Goal: Information Seeking & Learning: Check status

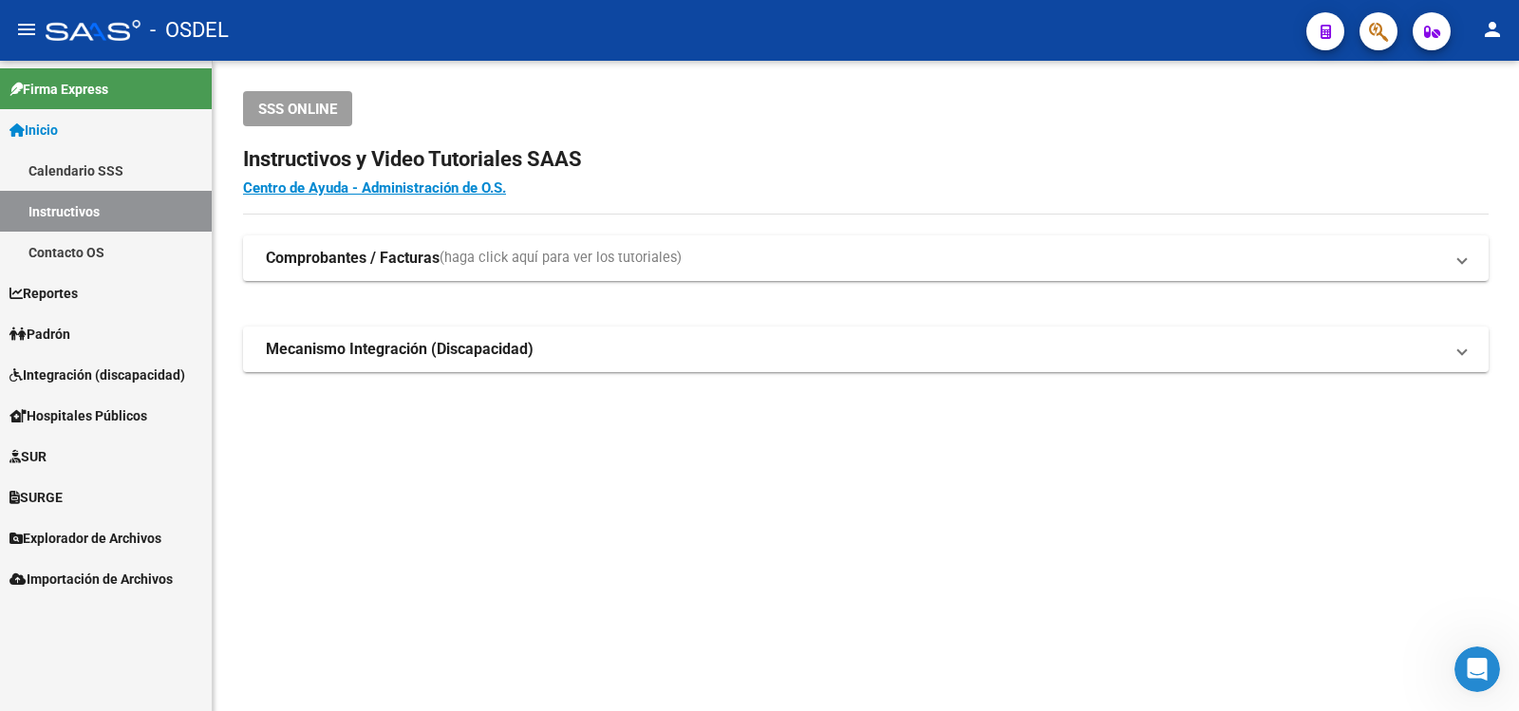
click at [58, 329] on span "Padrón" at bounding box center [39, 334] width 61 height 21
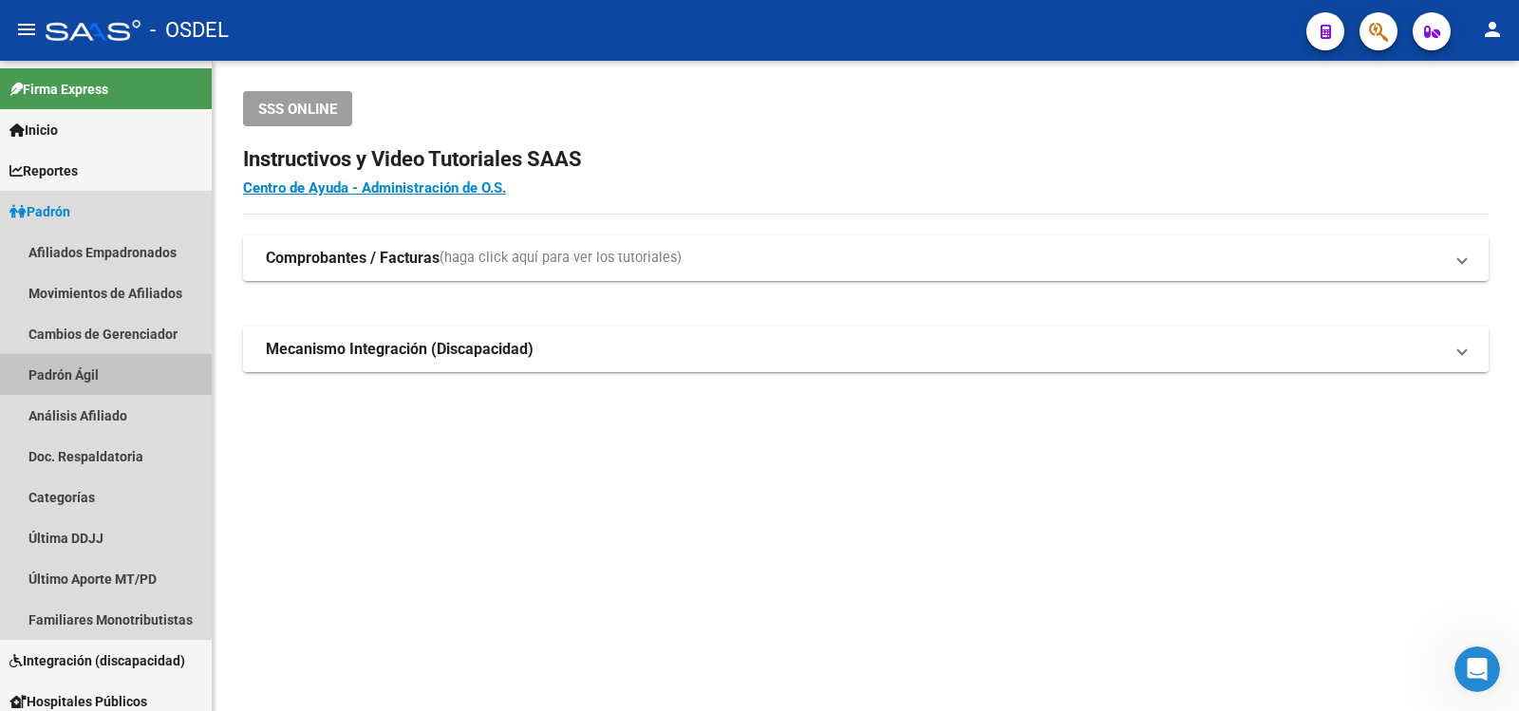
drag, startPoint x: 54, startPoint y: 368, endPoint x: 280, endPoint y: 346, distance: 227.1
click at [54, 367] on link "Padrón Ágil" at bounding box center [106, 374] width 212 height 41
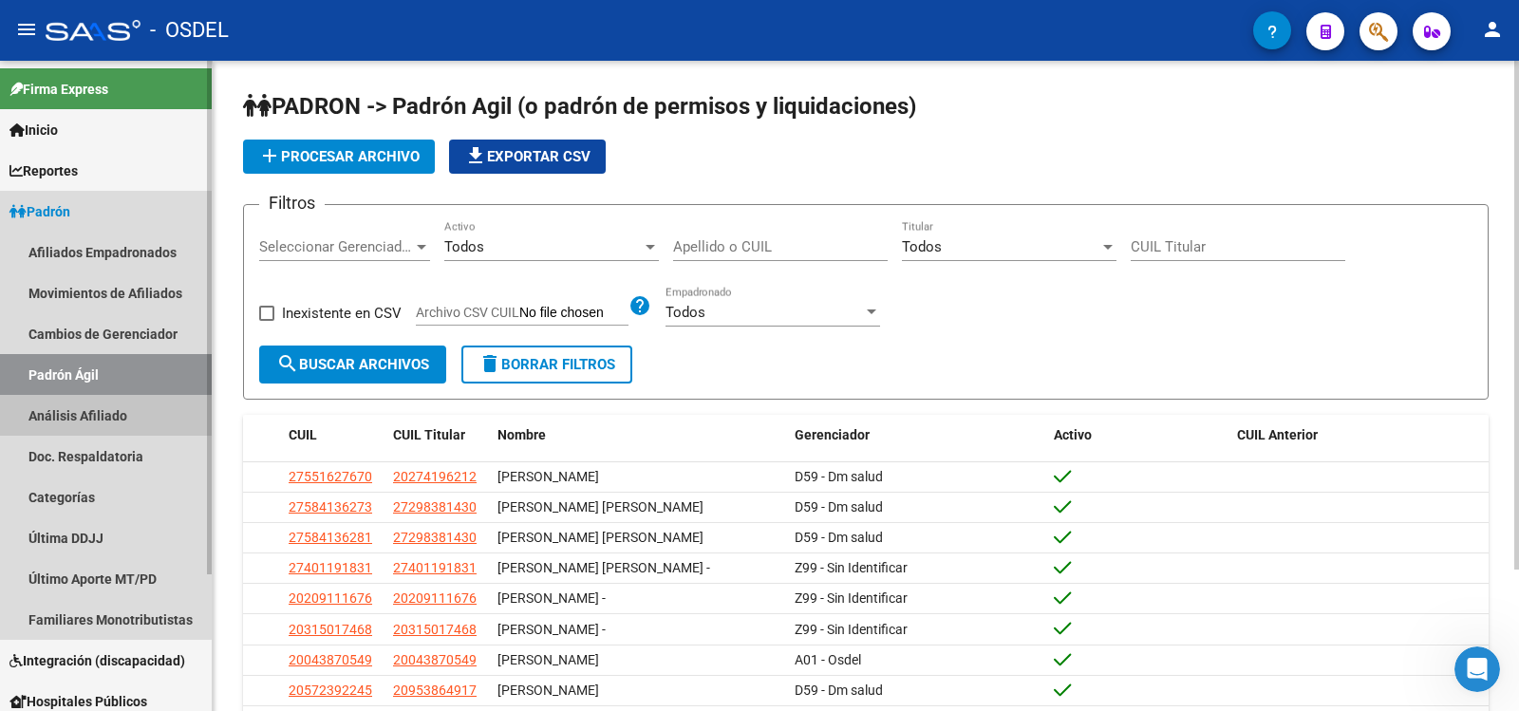
click at [57, 406] on link "Análisis Afiliado" at bounding box center [106, 415] width 212 height 41
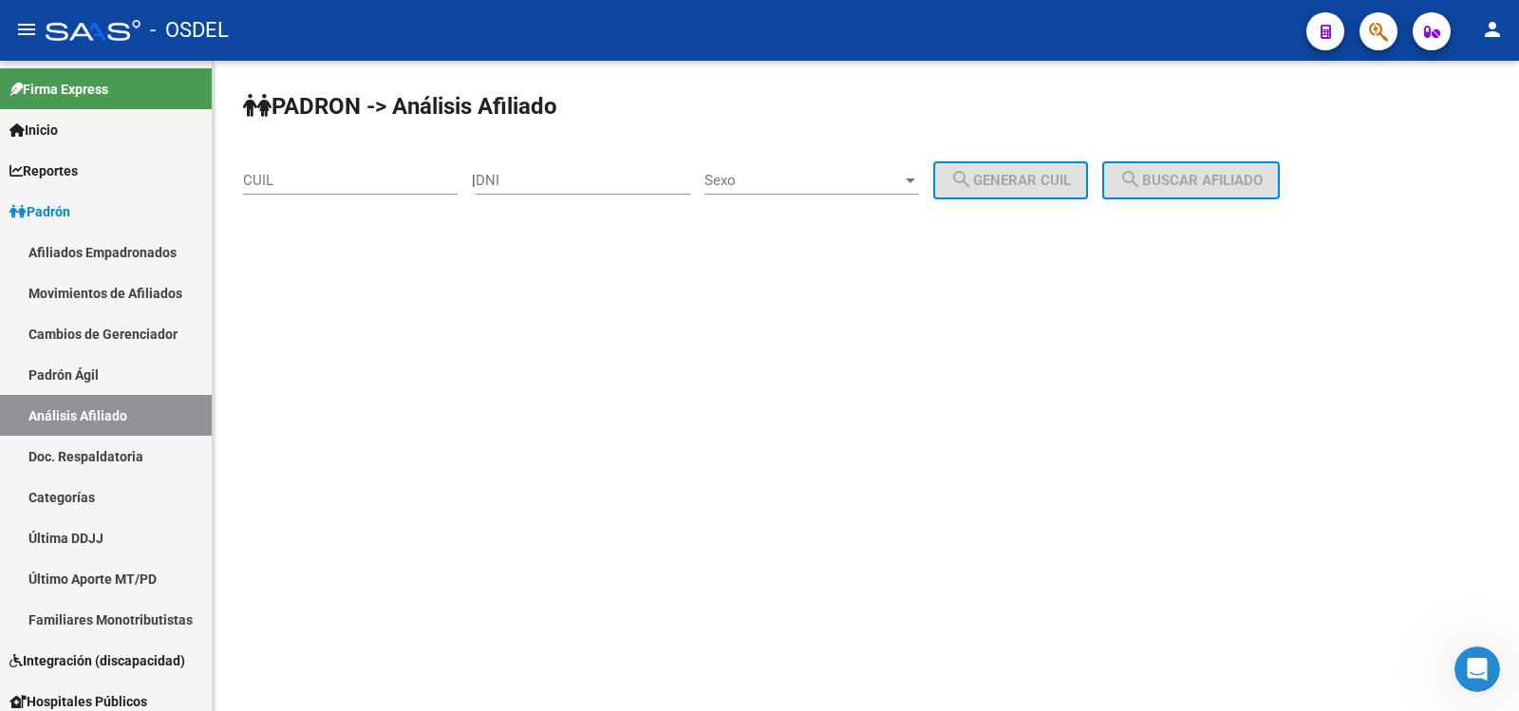
click at [534, 175] on input "DNI" at bounding box center [583, 180] width 215 height 17
type input "35602418"
click at [919, 177] on div at bounding box center [910, 180] width 17 height 15
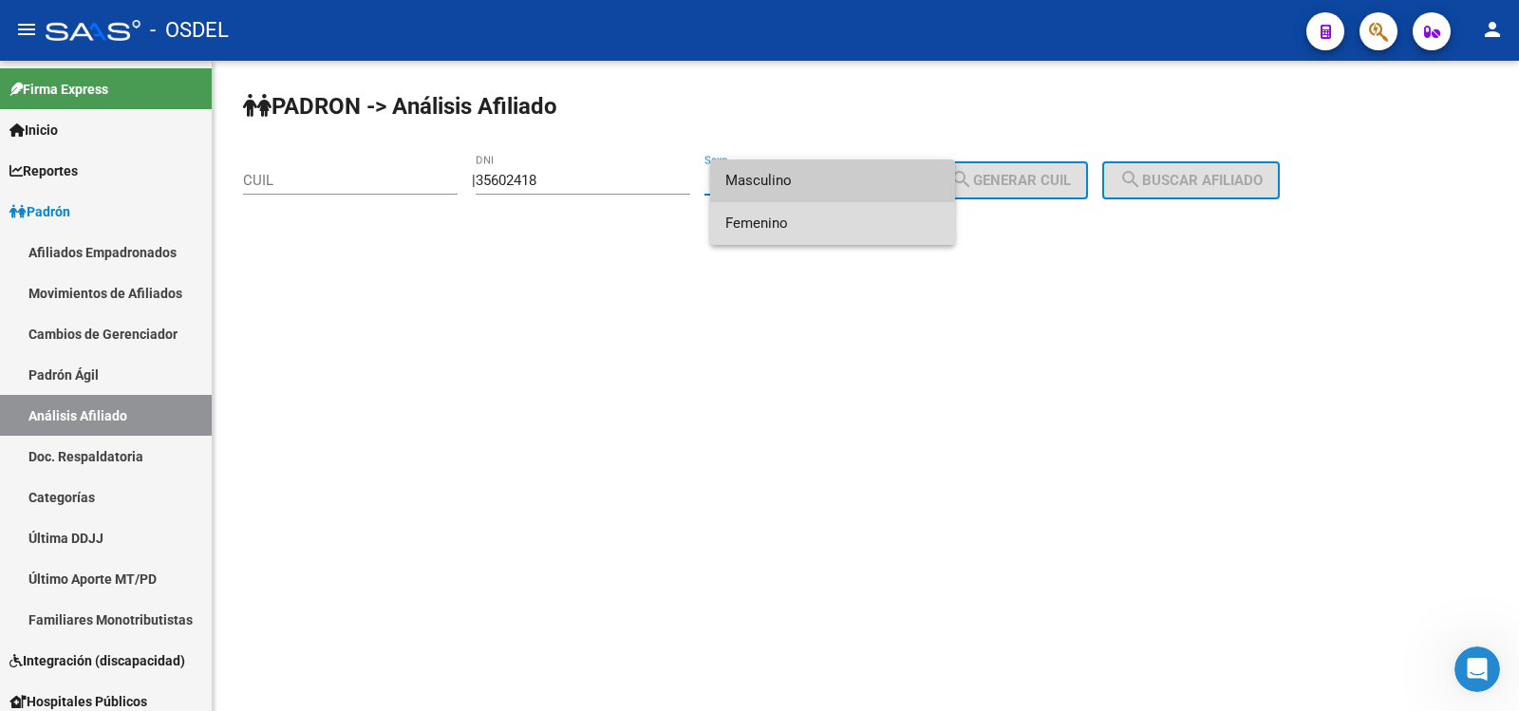
drag, startPoint x: 744, startPoint y: 220, endPoint x: 929, endPoint y: 208, distance: 185.5
click at [745, 219] on span "Femenino" at bounding box center [832, 223] width 215 height 43
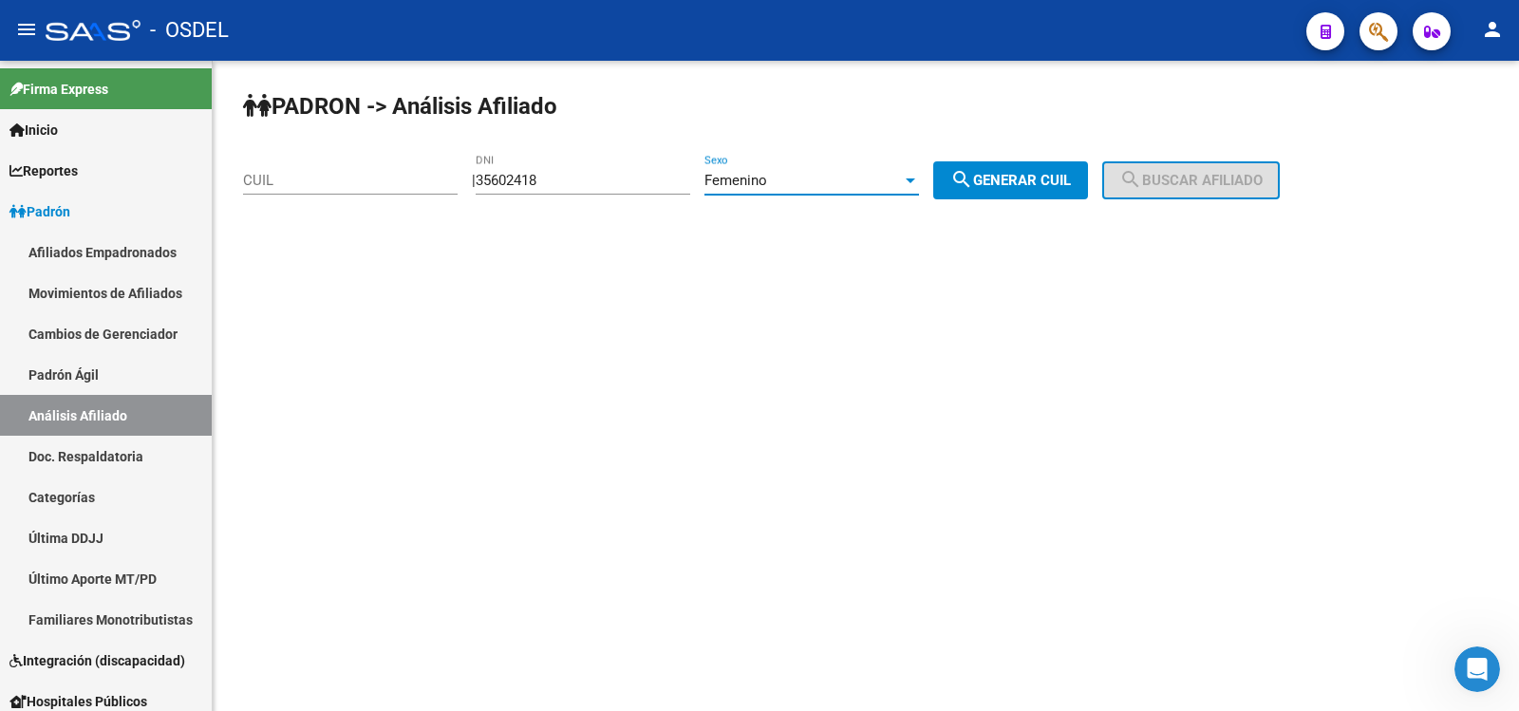
click at [1052, 172] on span "search Generar CUIL" at bounding box center [1010, 180] width 121 height 17
type input "23-35602418-4"
click at [1244, 174] on span "search Buscar afiliado" at bounding box center [1190, 180] width 143 height 17
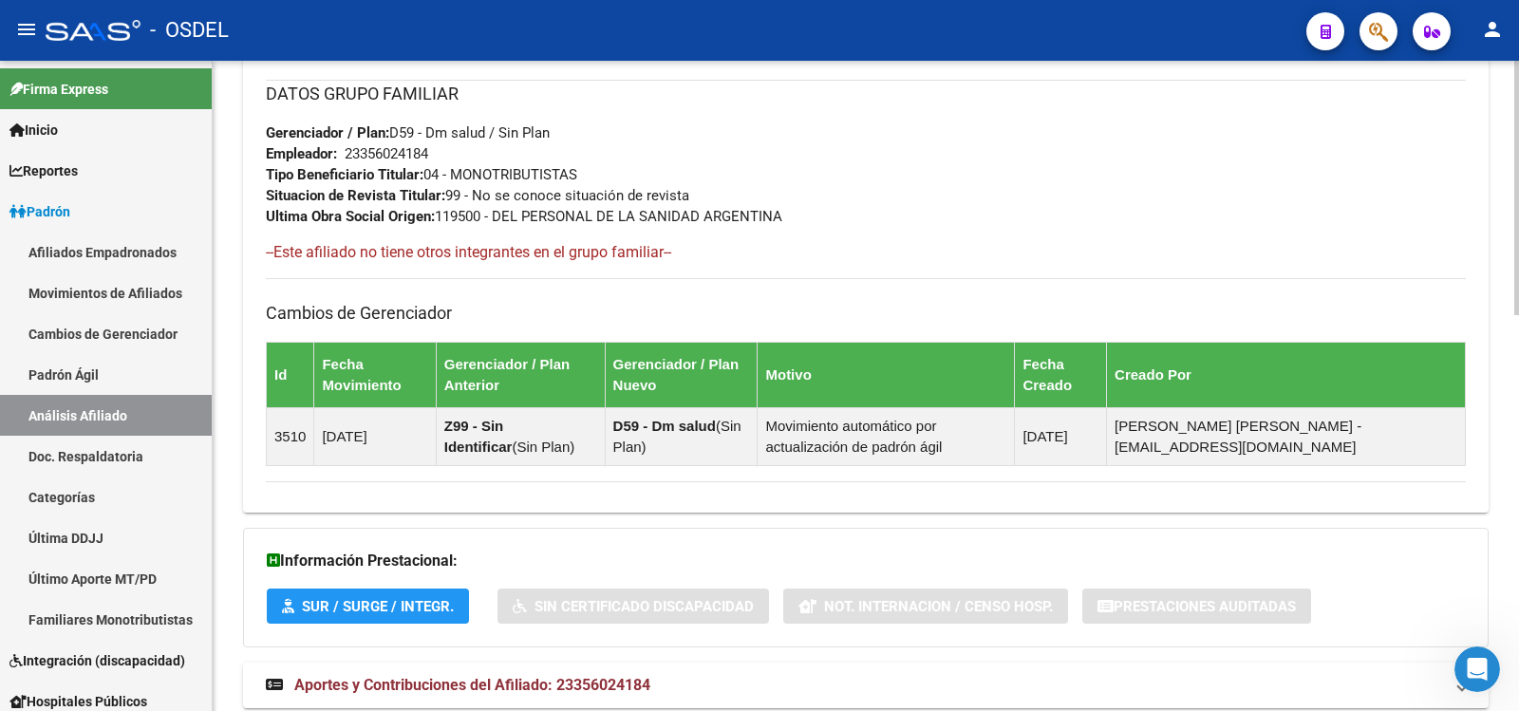
scroll to position [1013, 0]
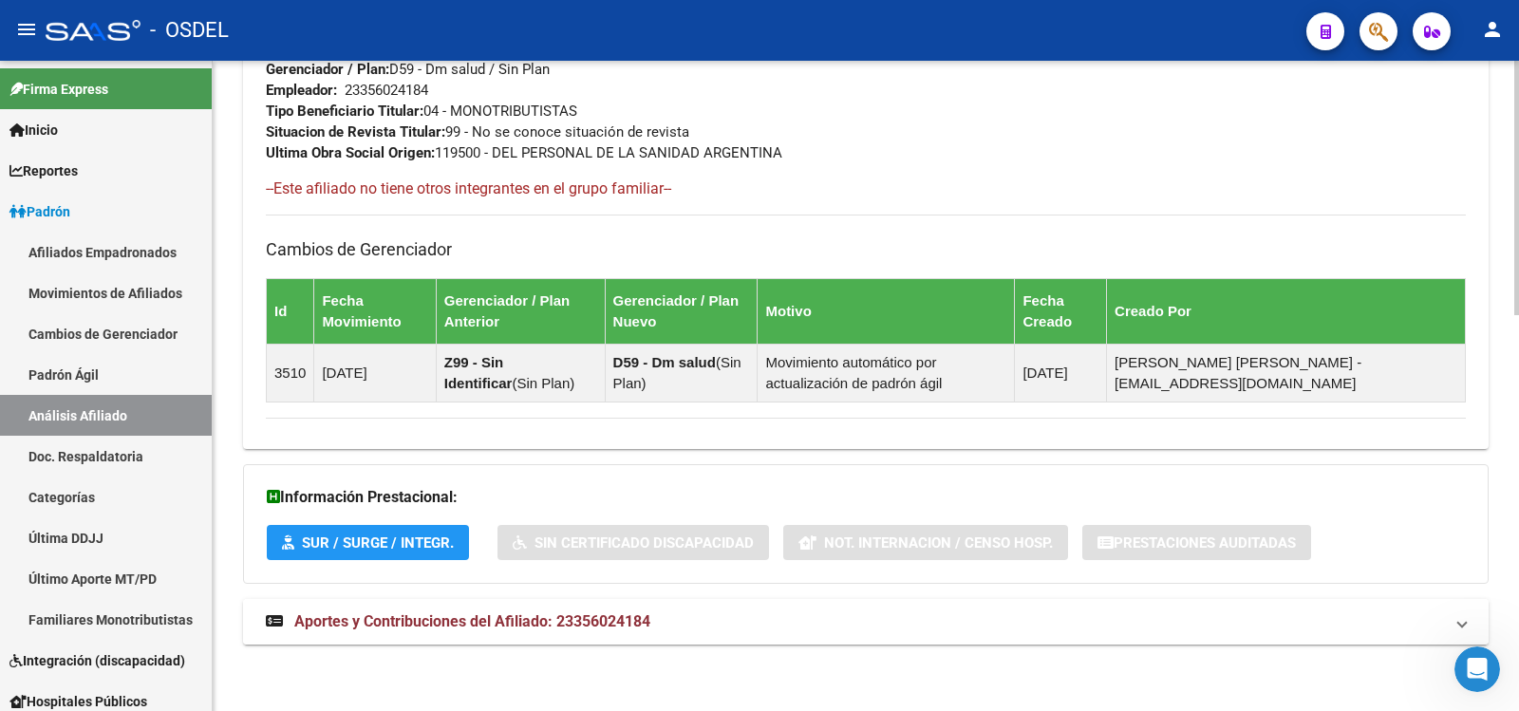
click at [441, 615] on span "Aportes y Contribuciones del Afiliado: 23356024184" at bounding box center [472, 621] width 356 height 18
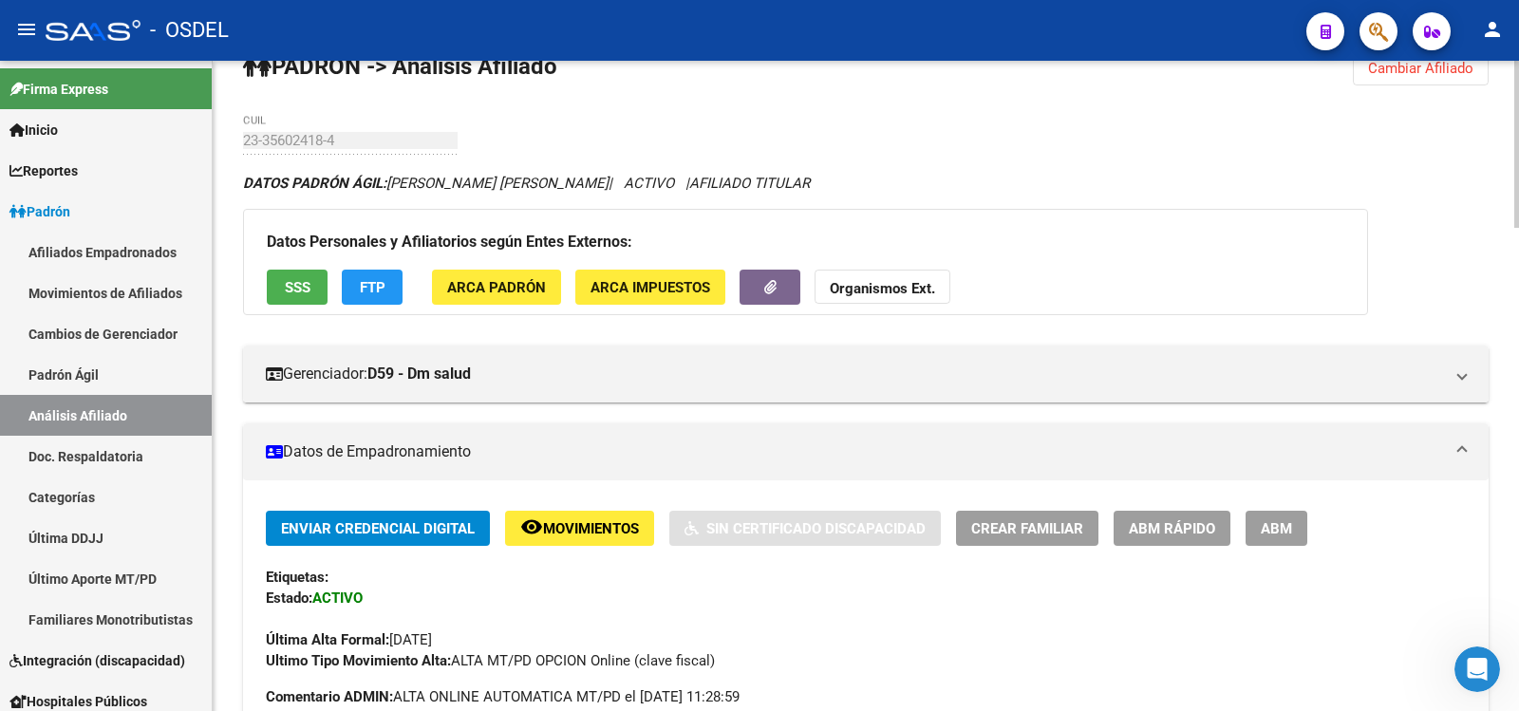
scroll to position [0, 0]
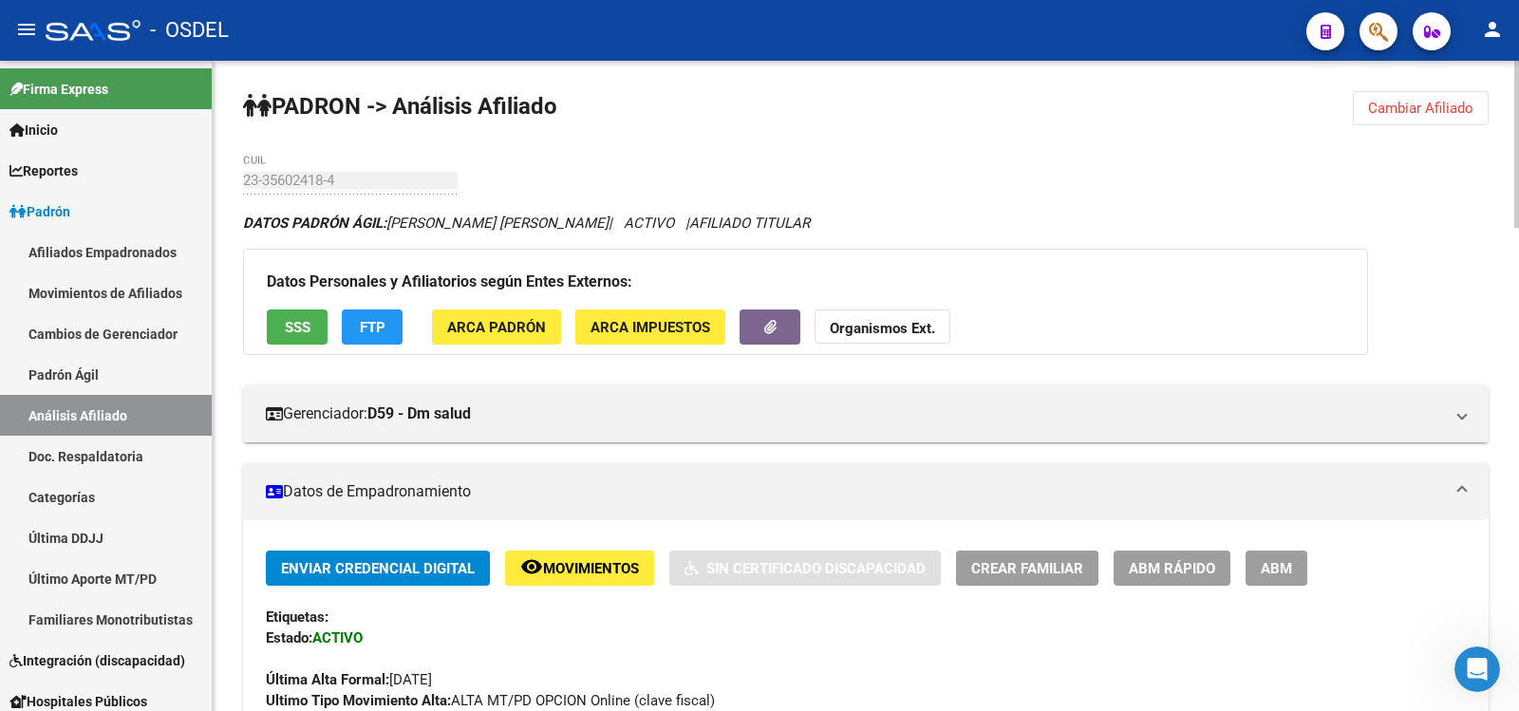
click at [295, 327] on span "SSS" at bounding box center [298, 327] width 26 height 17
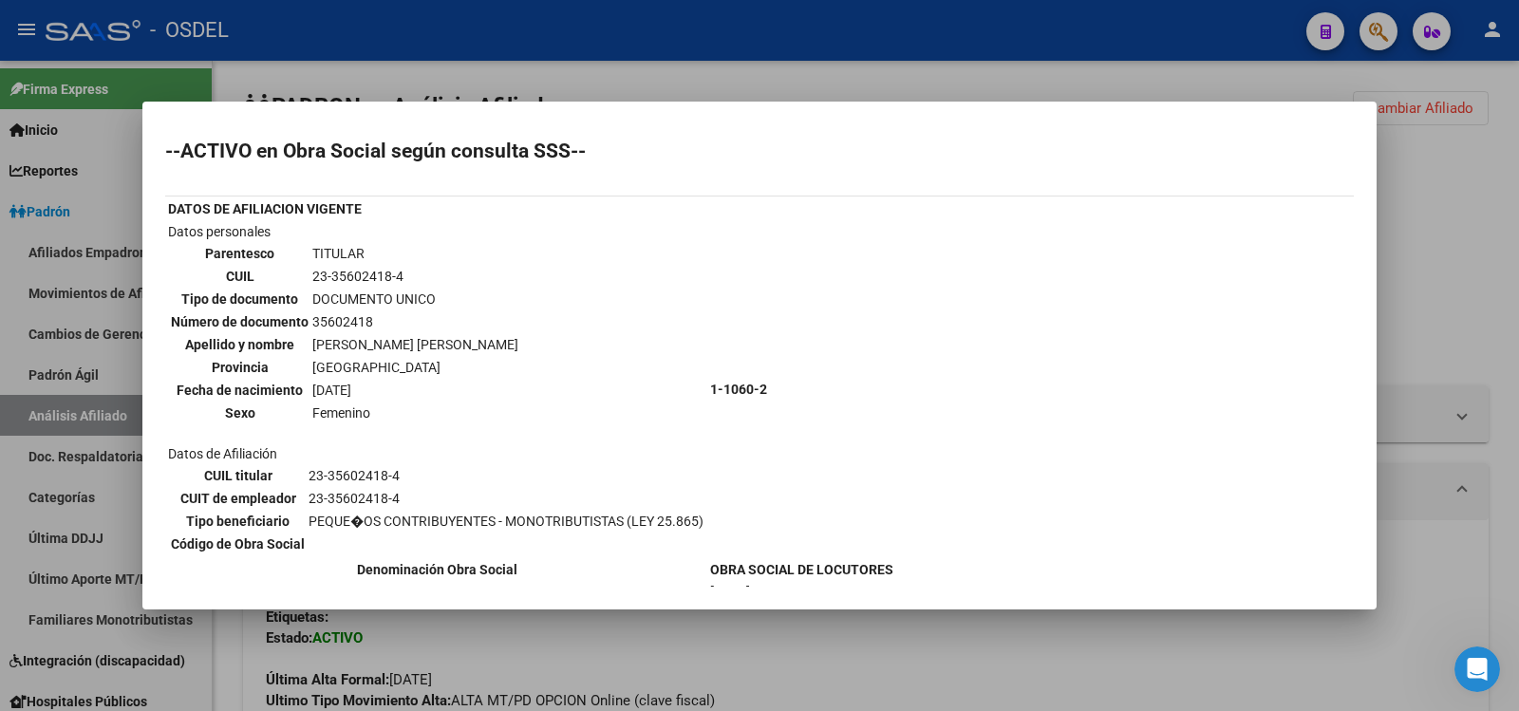
click at [1179, 29] on div at bounding box center [759, 355] width 1519 height 711
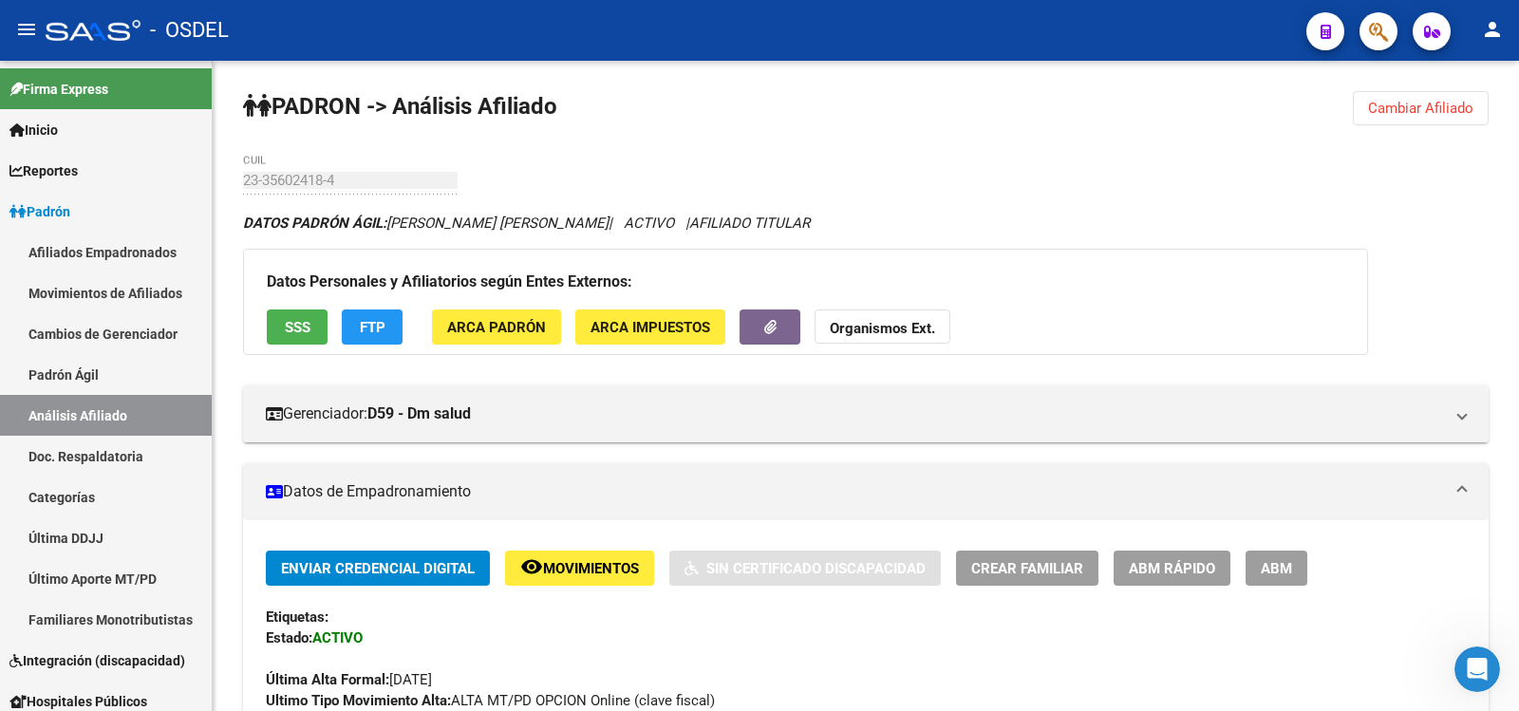
click at [1493, 23] on mat-icon "person" at bounding box center [1492, 29] width 23 height 23
click at [1462, 119] on button "exit_to_app Salir" at bounding box center [1454, 126] width 116 height 46
